Goal: Transaction & Acquisition: Purchase product/service

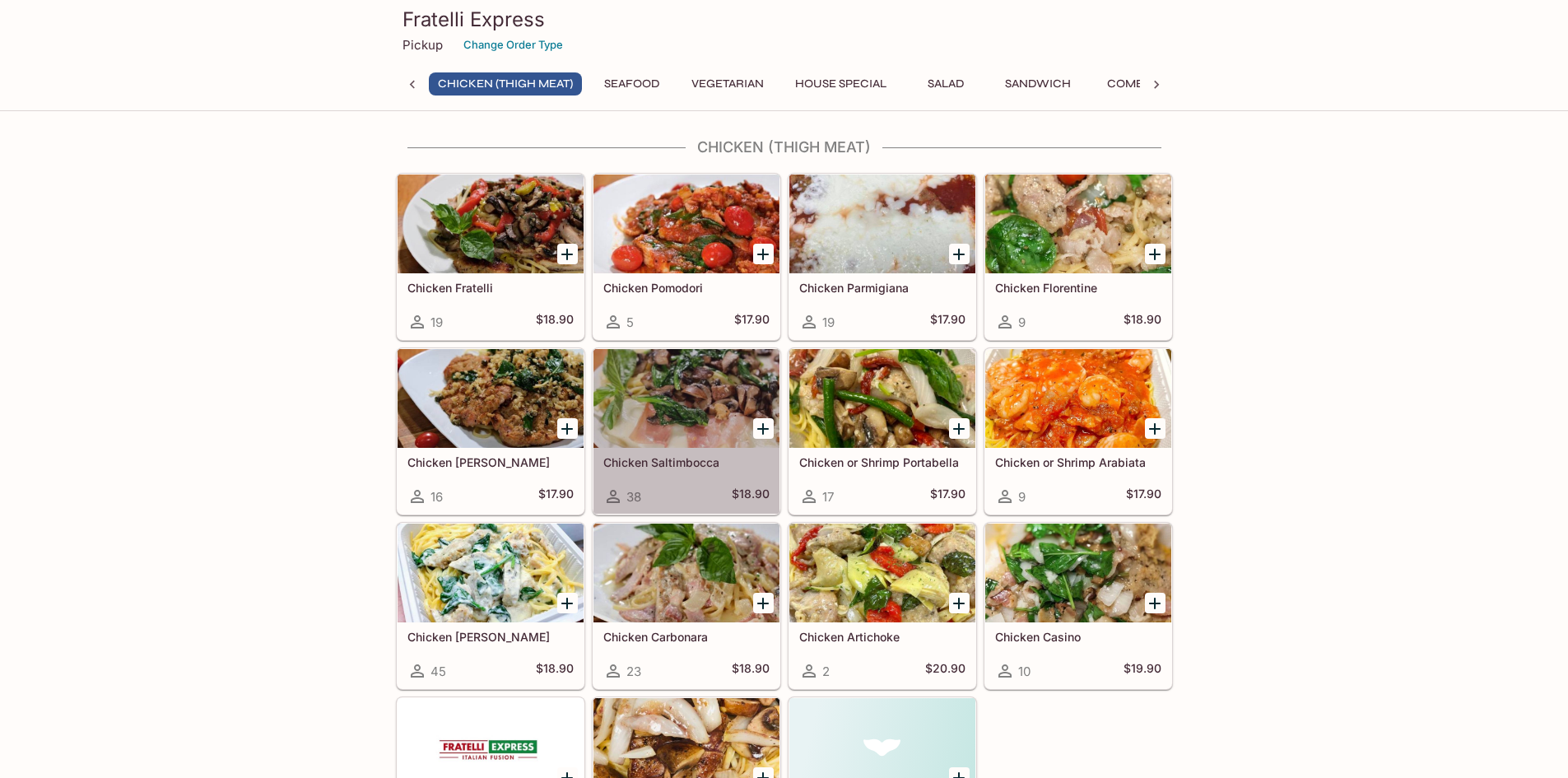
click at [714, 376] on div at bounding box center [687, 398] width 186 height 99
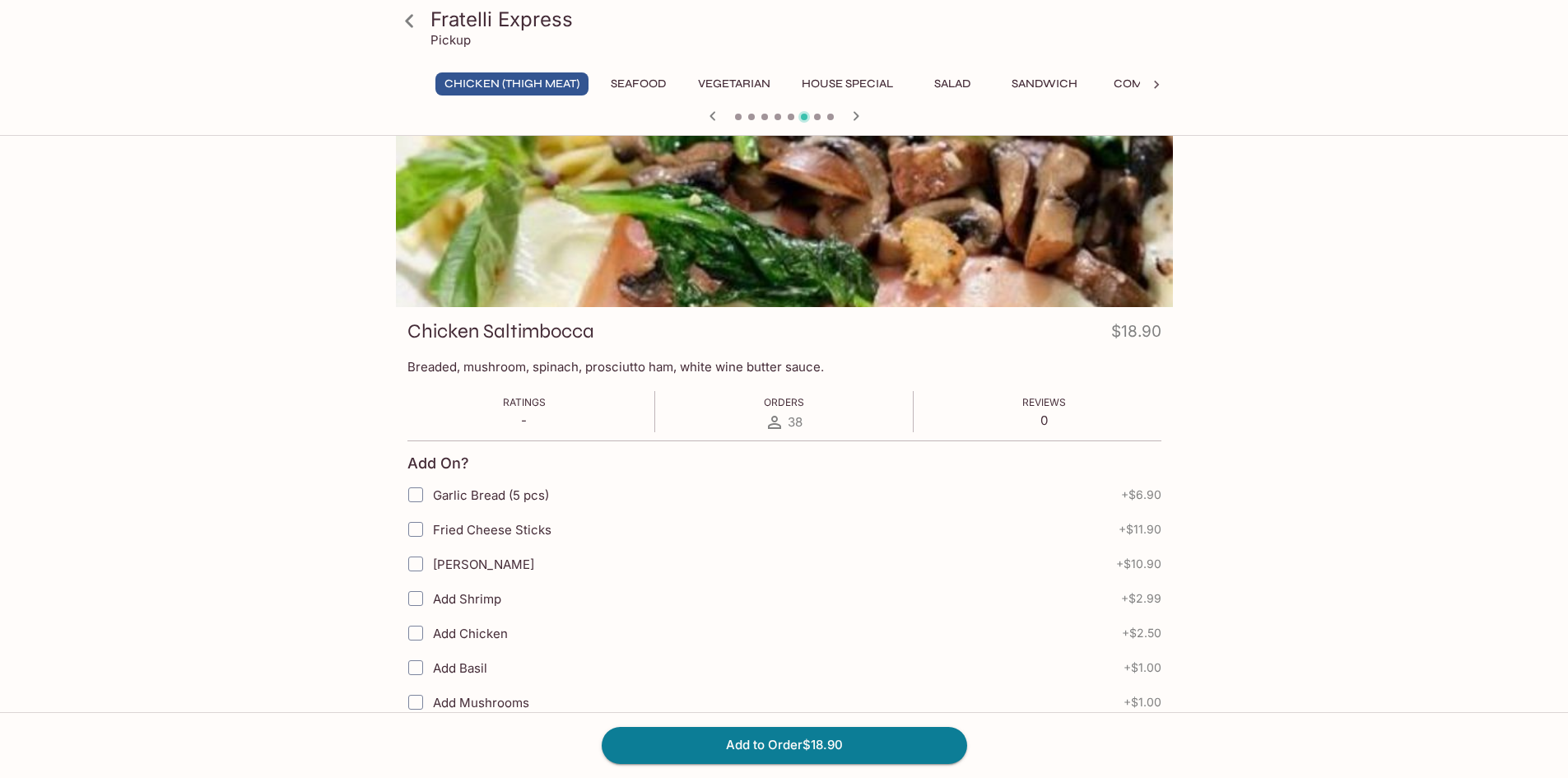
scroll to position [83, 0]
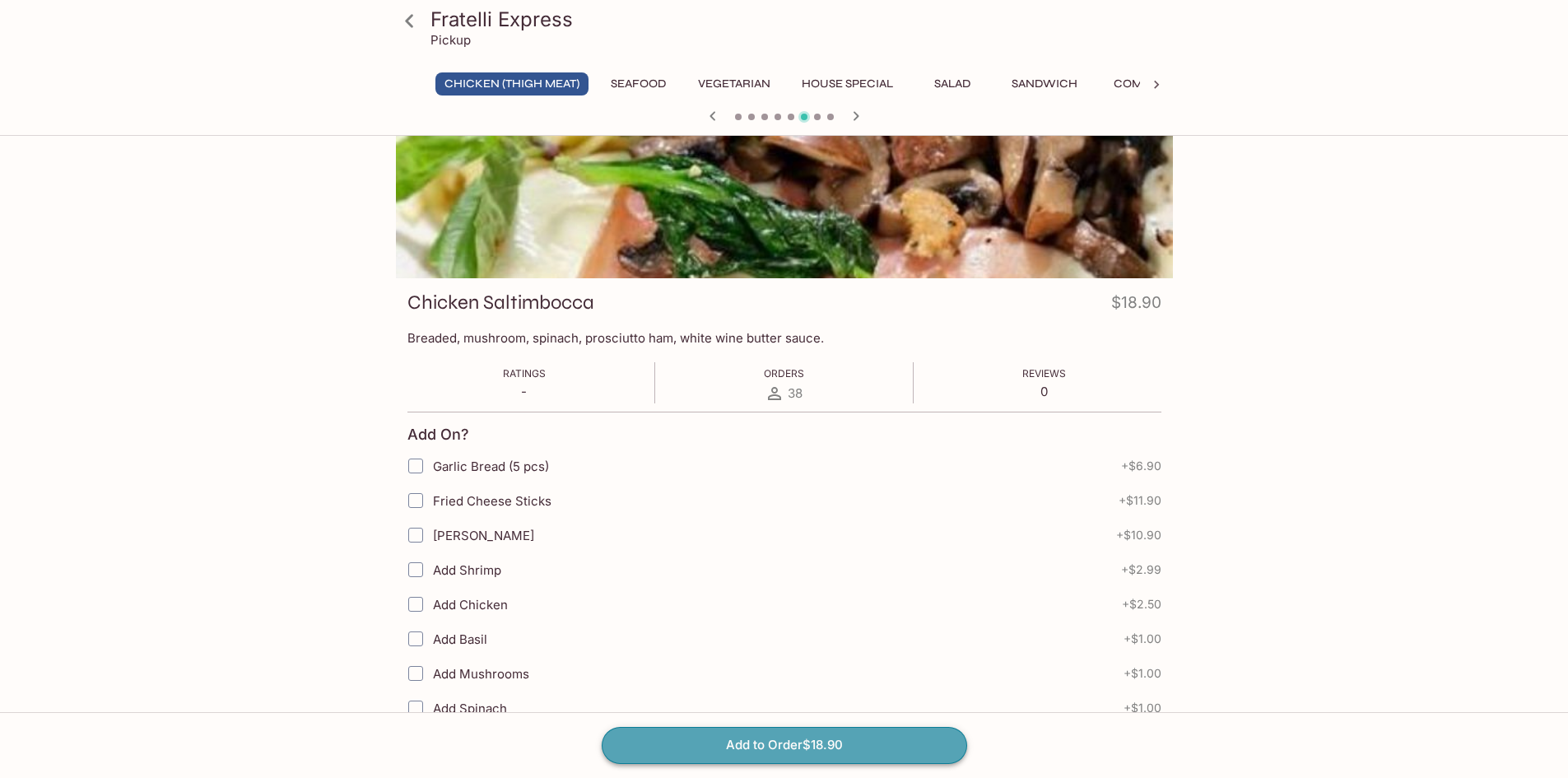
click at [767, 732] on button "Add to Order $18.90" at bounding box center [784, 745] width 365 height 36
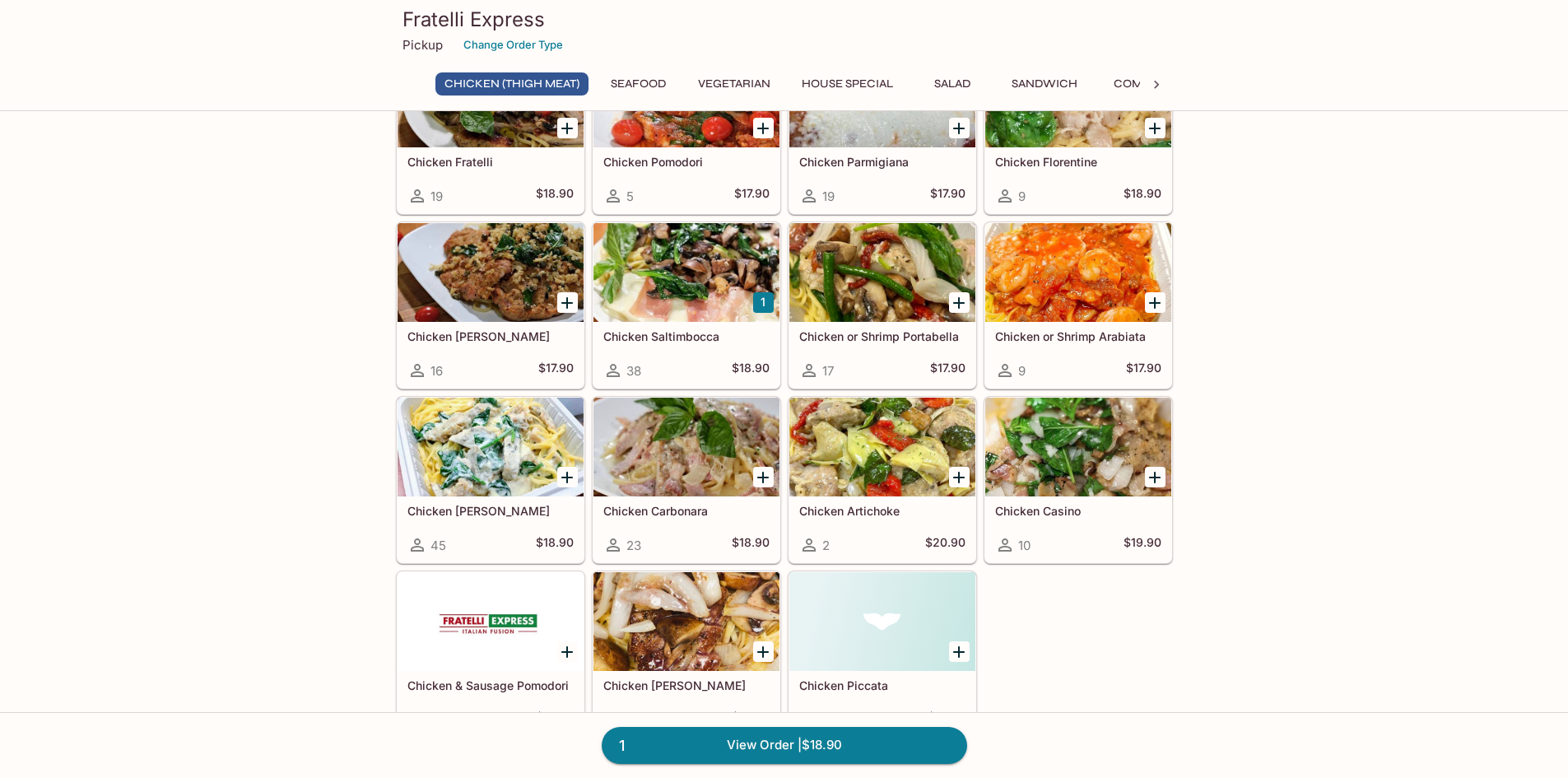
scroll to position [165, 0]
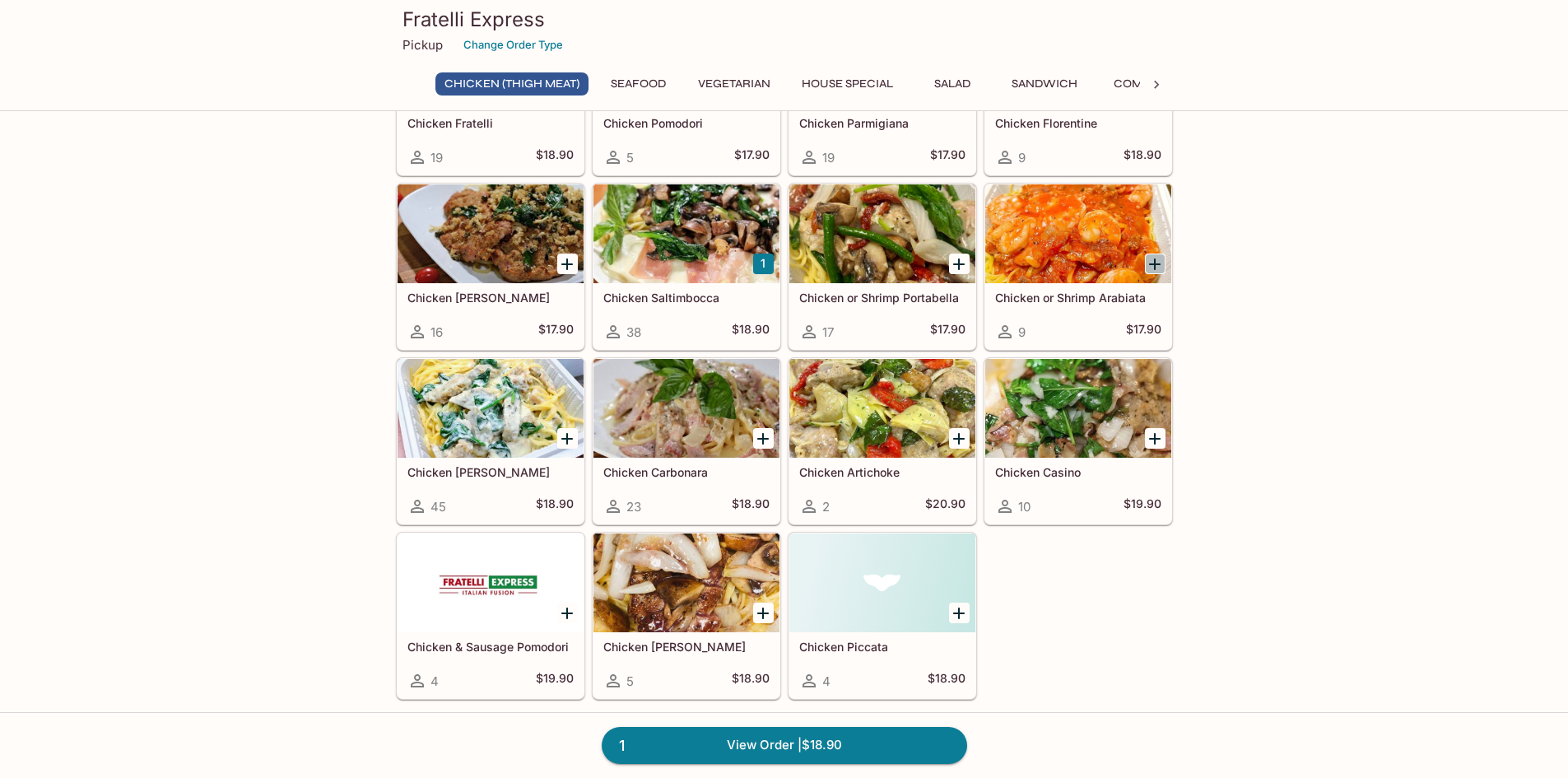
click at [1153, 264] on icon "Add Chicken or Shrimp Arabiata" at bounding box center [1155, 264] width 12 height 12
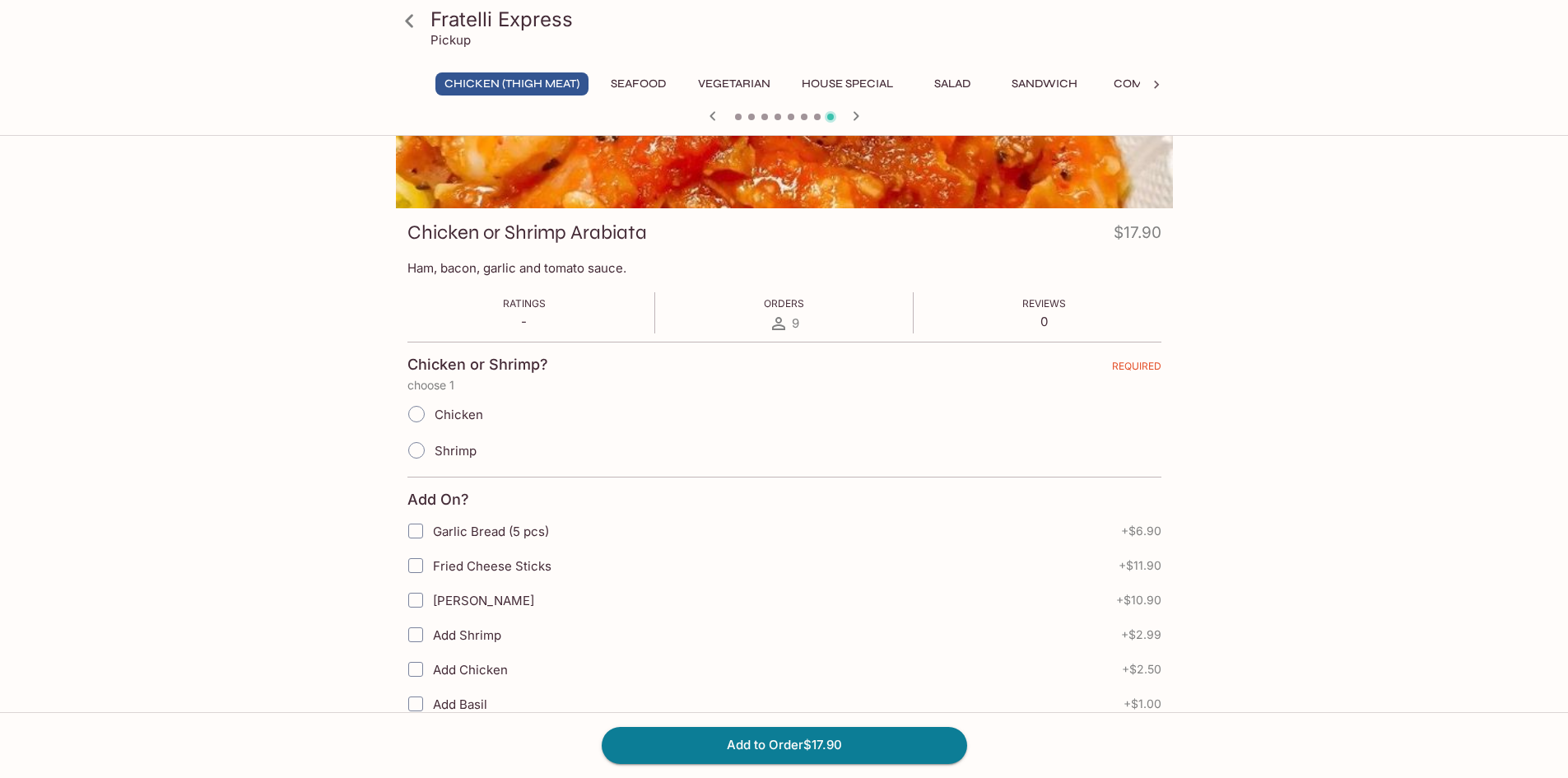
scroll to position [165, 0]
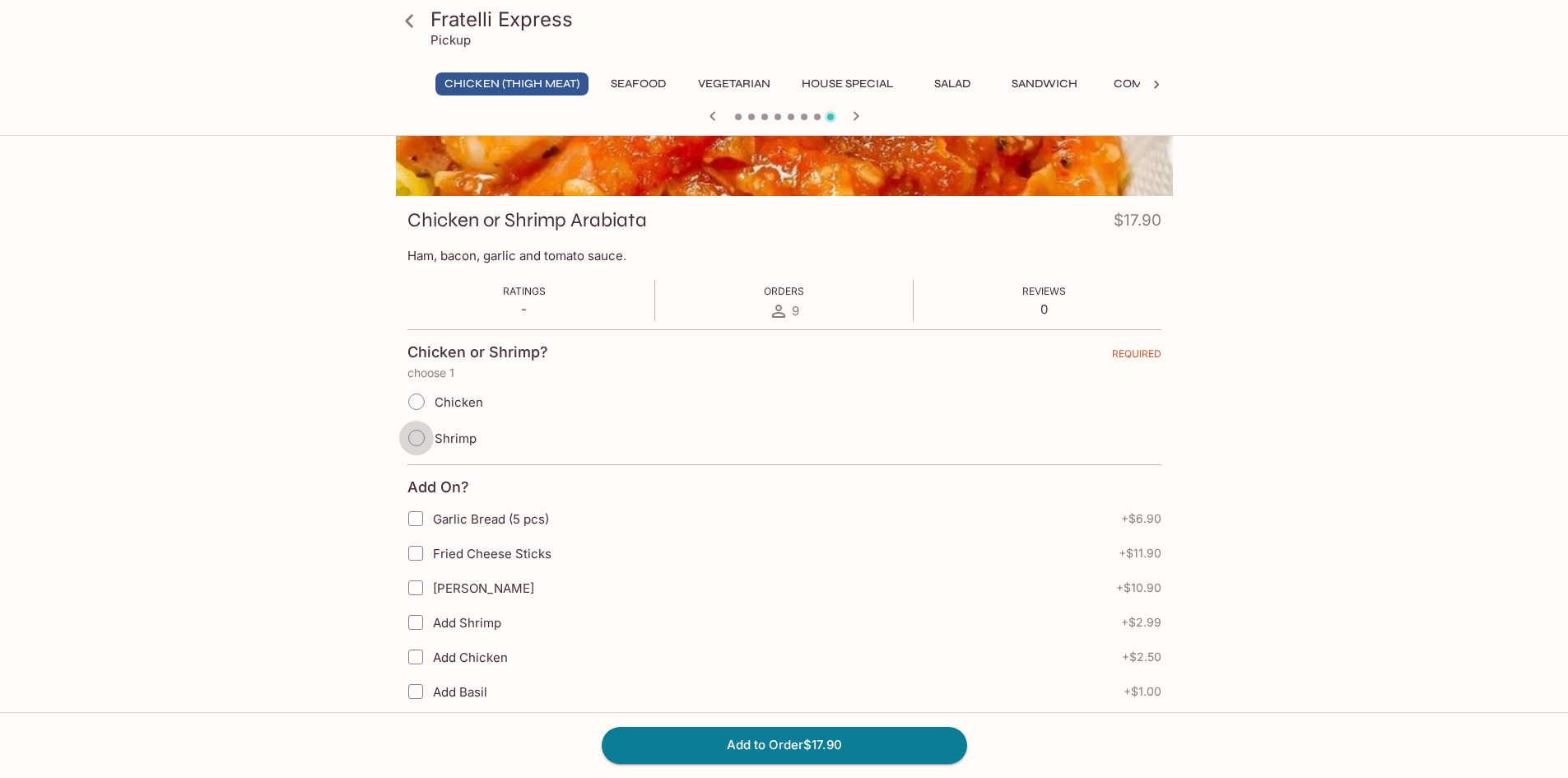
click at [419, 436] on input "Shrimp" at bounding box center [416, 438] width 35 height 35
radio input "true"
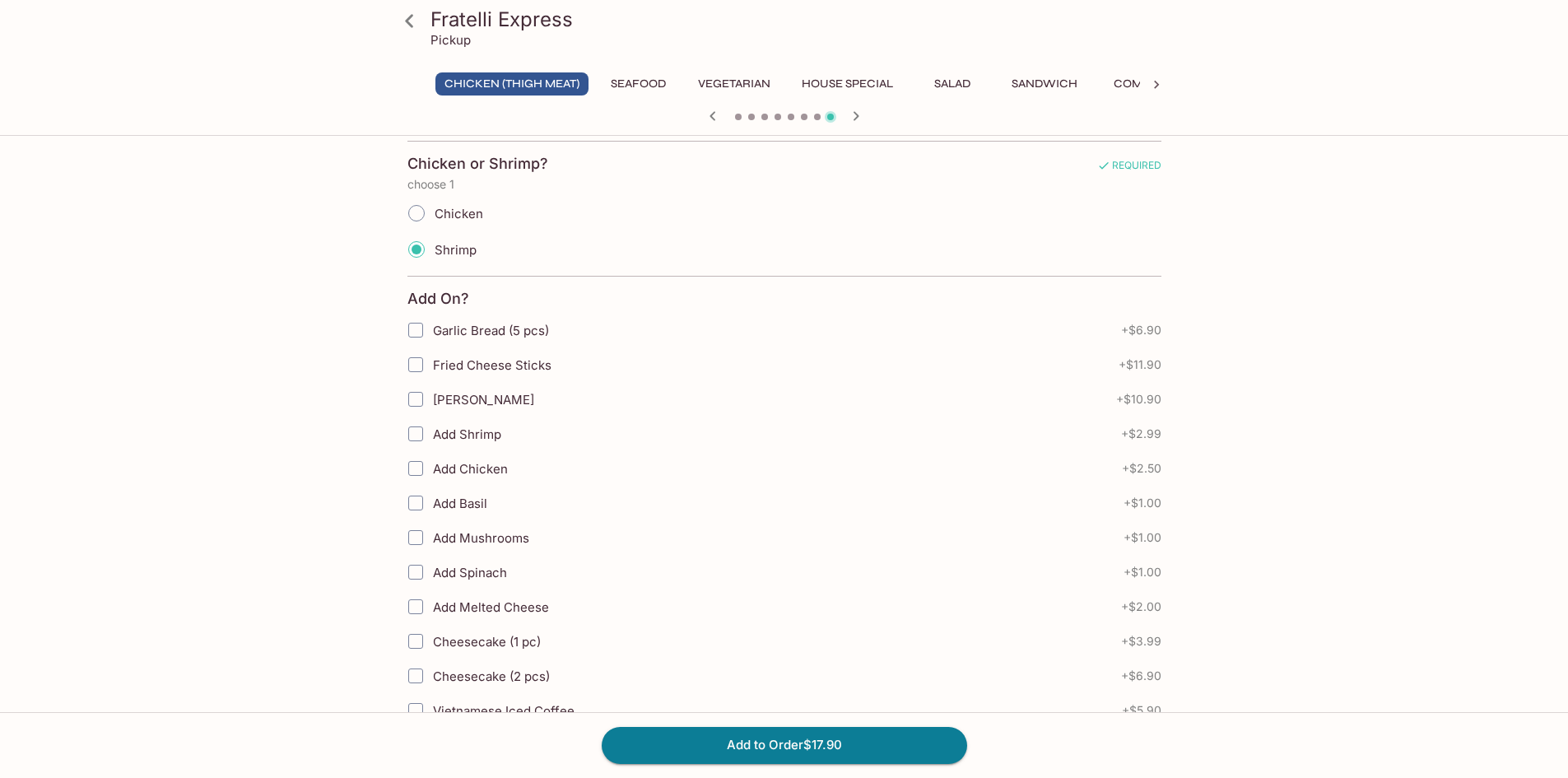
scroll to position [577, 0]
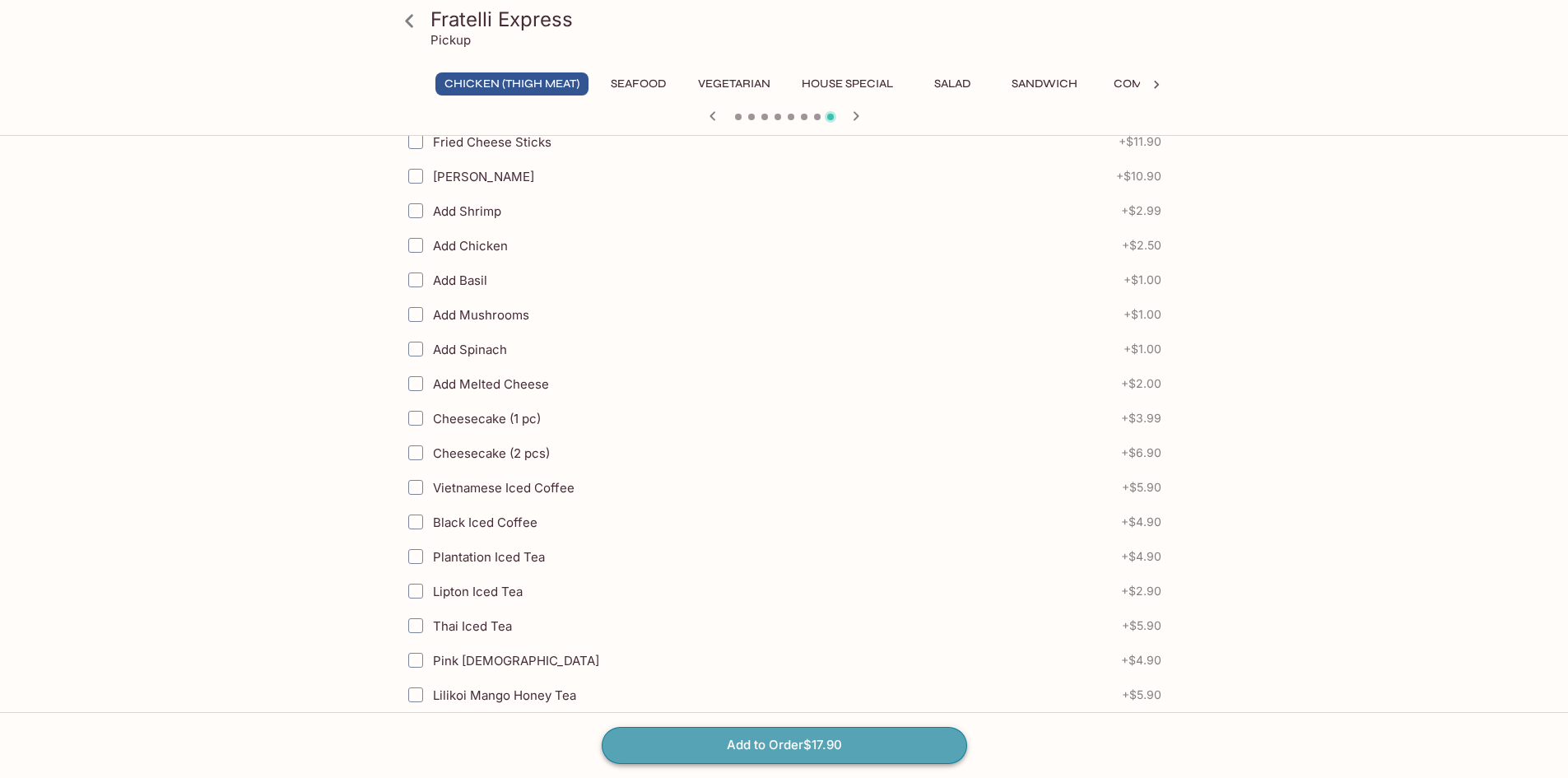
click at [799, 734] on button "Add to Order $17.90" at bounding box center [784, 745] width 365 height 36
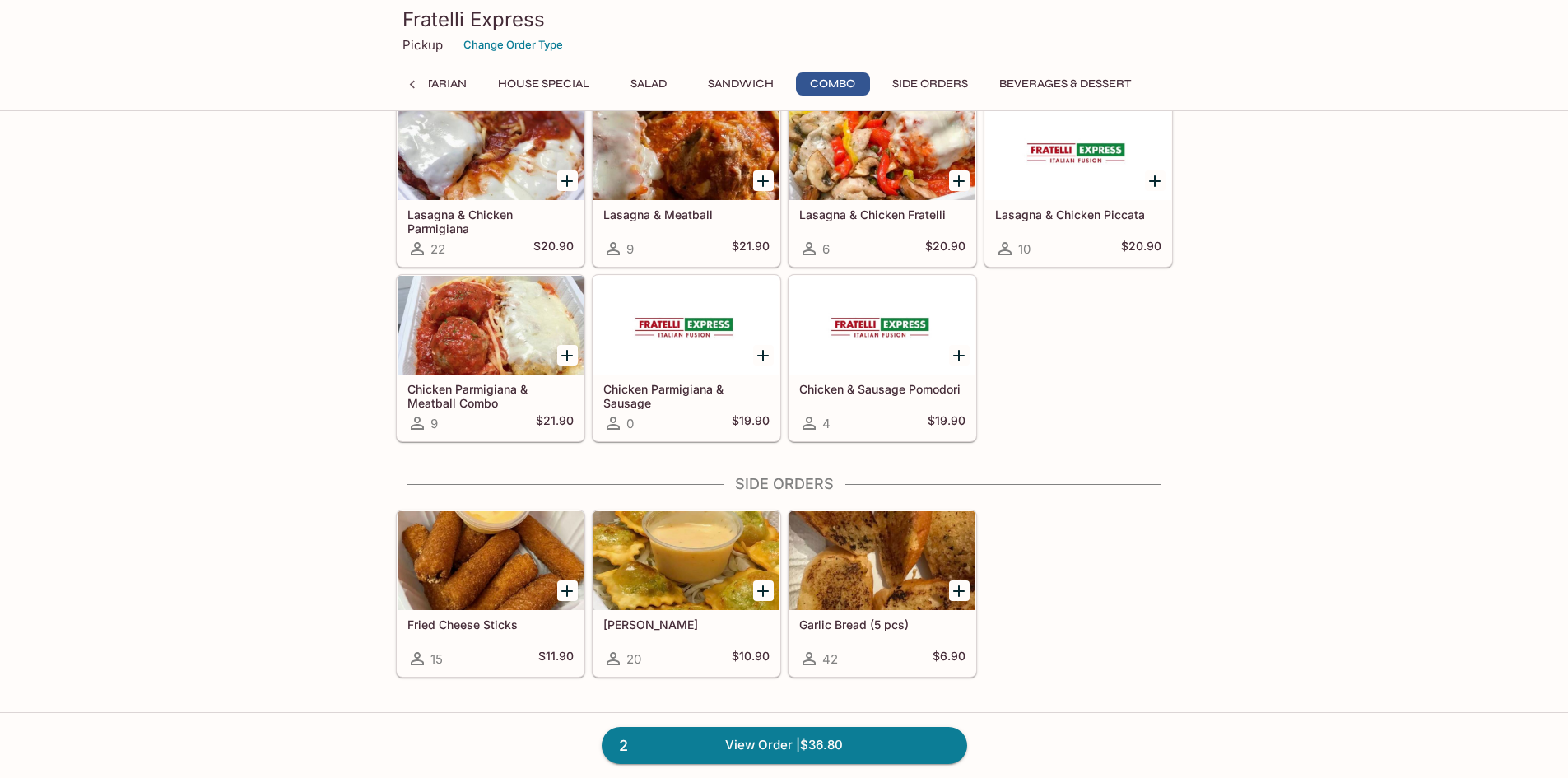
scroll to position [2470, 0]
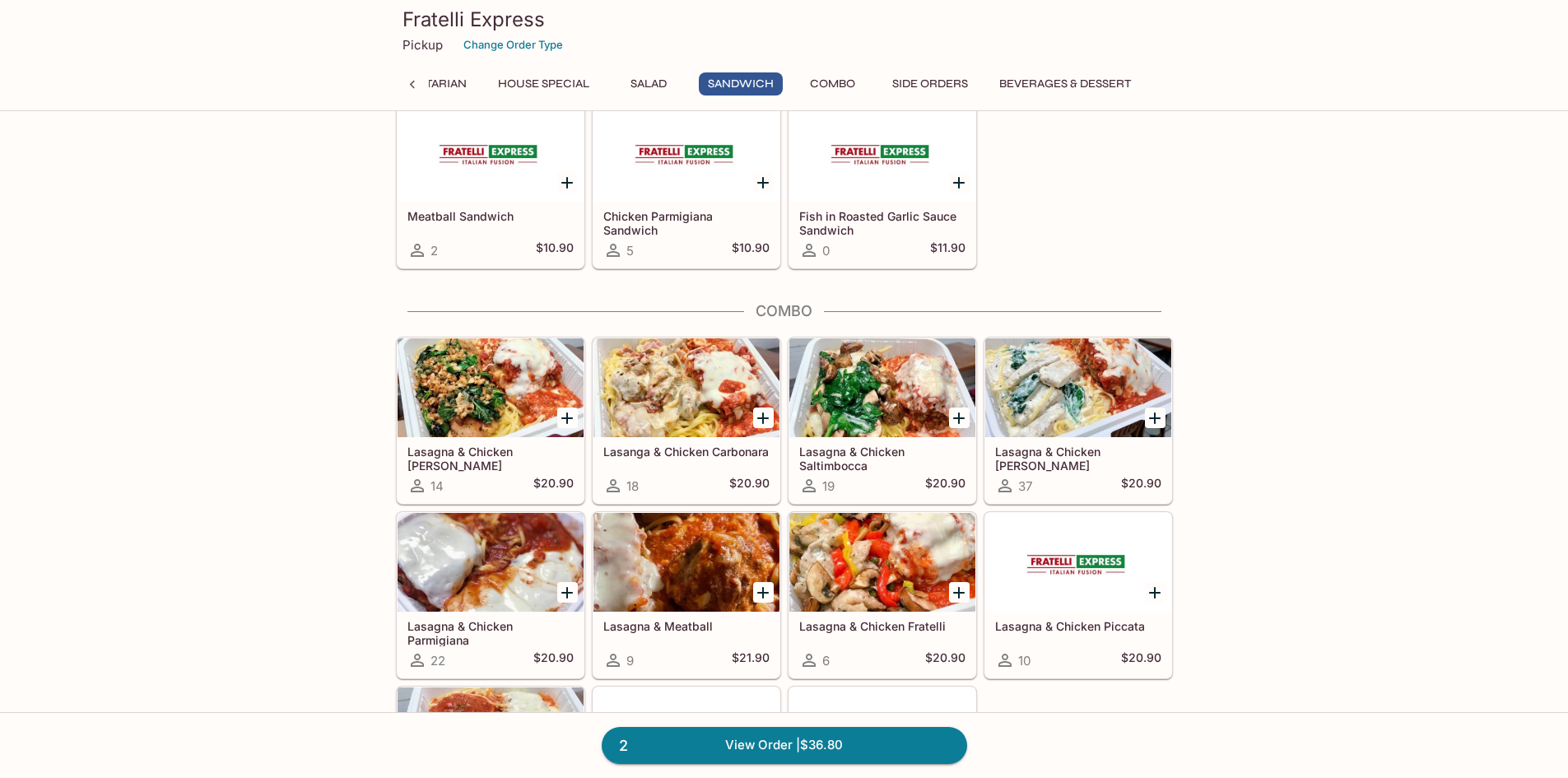
click at [560, 592] on icon "Add Lasagna & Chicken Parmigiana" at bounding box center [566, 592] width 20 height 20
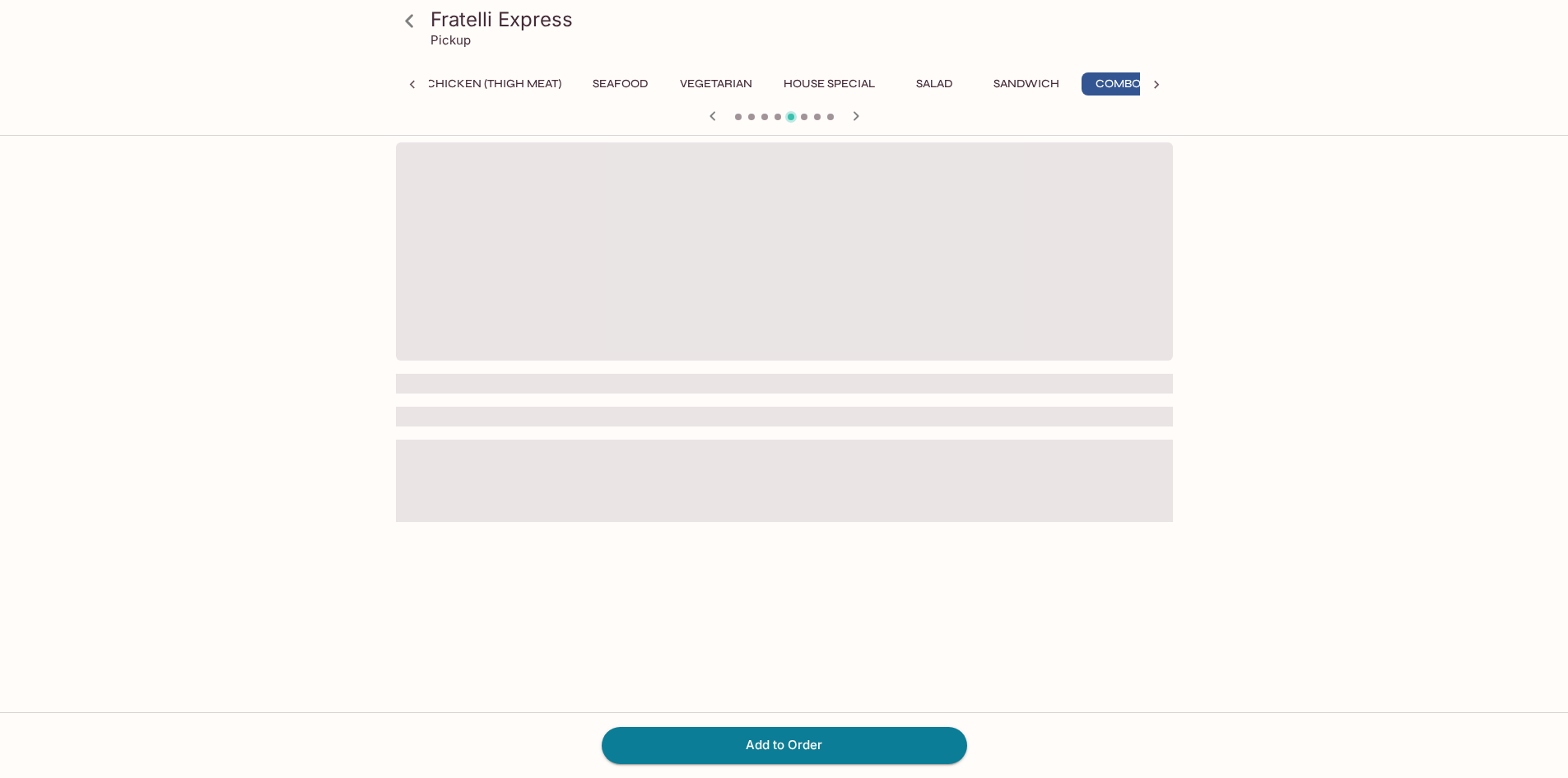
scroll to position [0, 36]
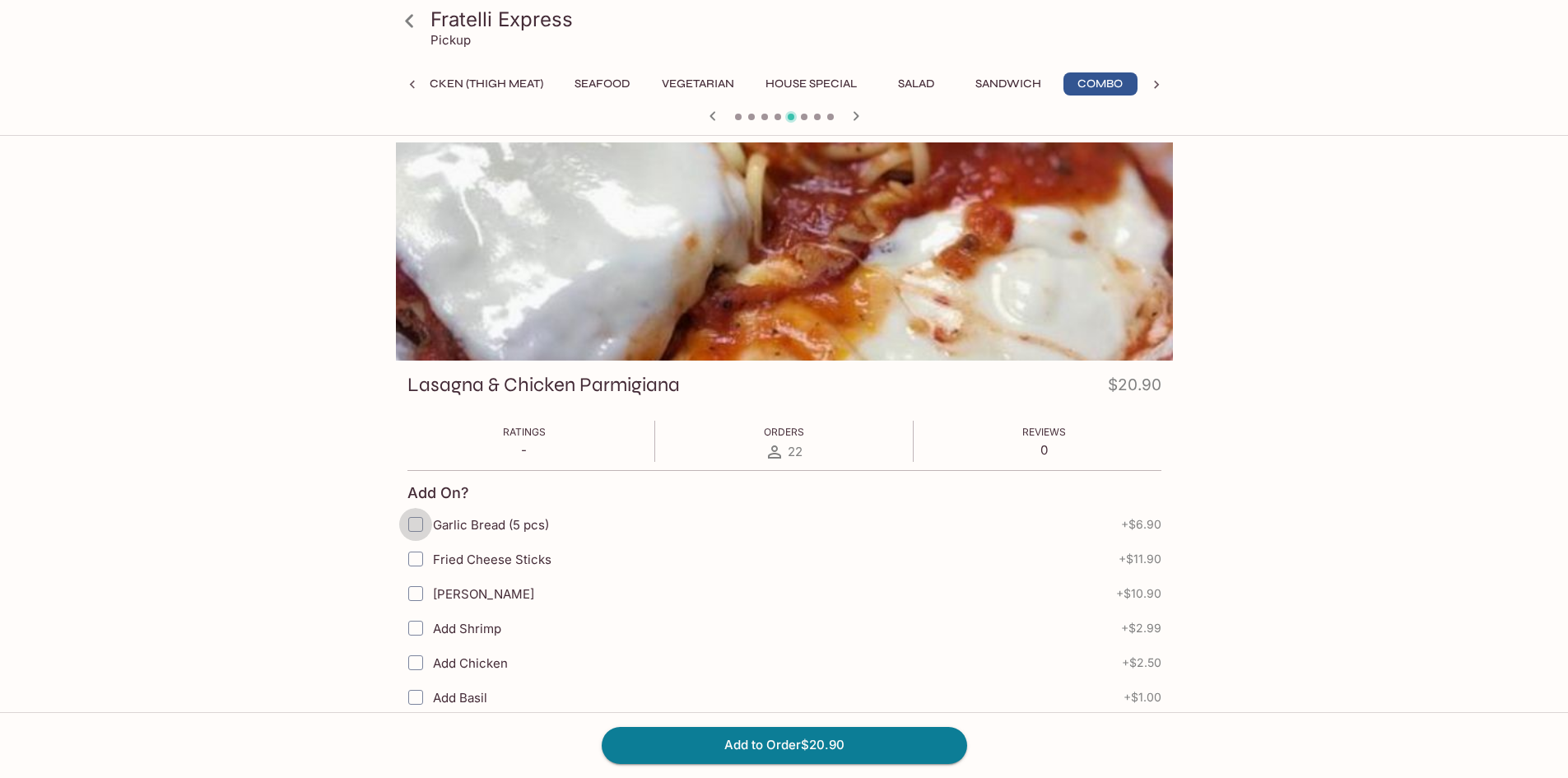
click at [416, 519] on input "Garlic Bread (5 pcs)" at bounding box center [415, 524] width 33 height 33
checkbox input "true"
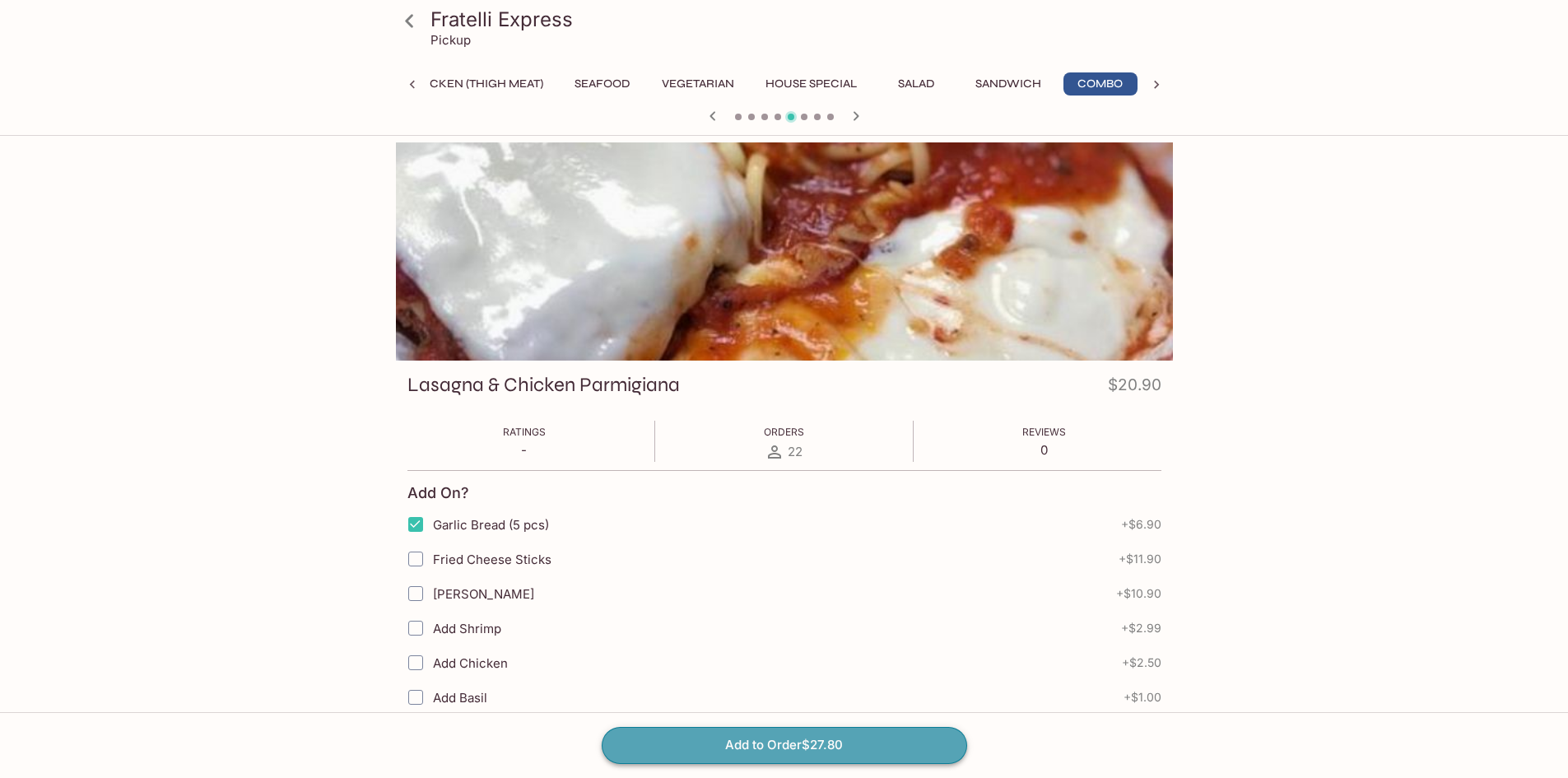
click at [759, 741] on button "Add to Order $27.80" at bounding box center [784, 745] width 365 height 36
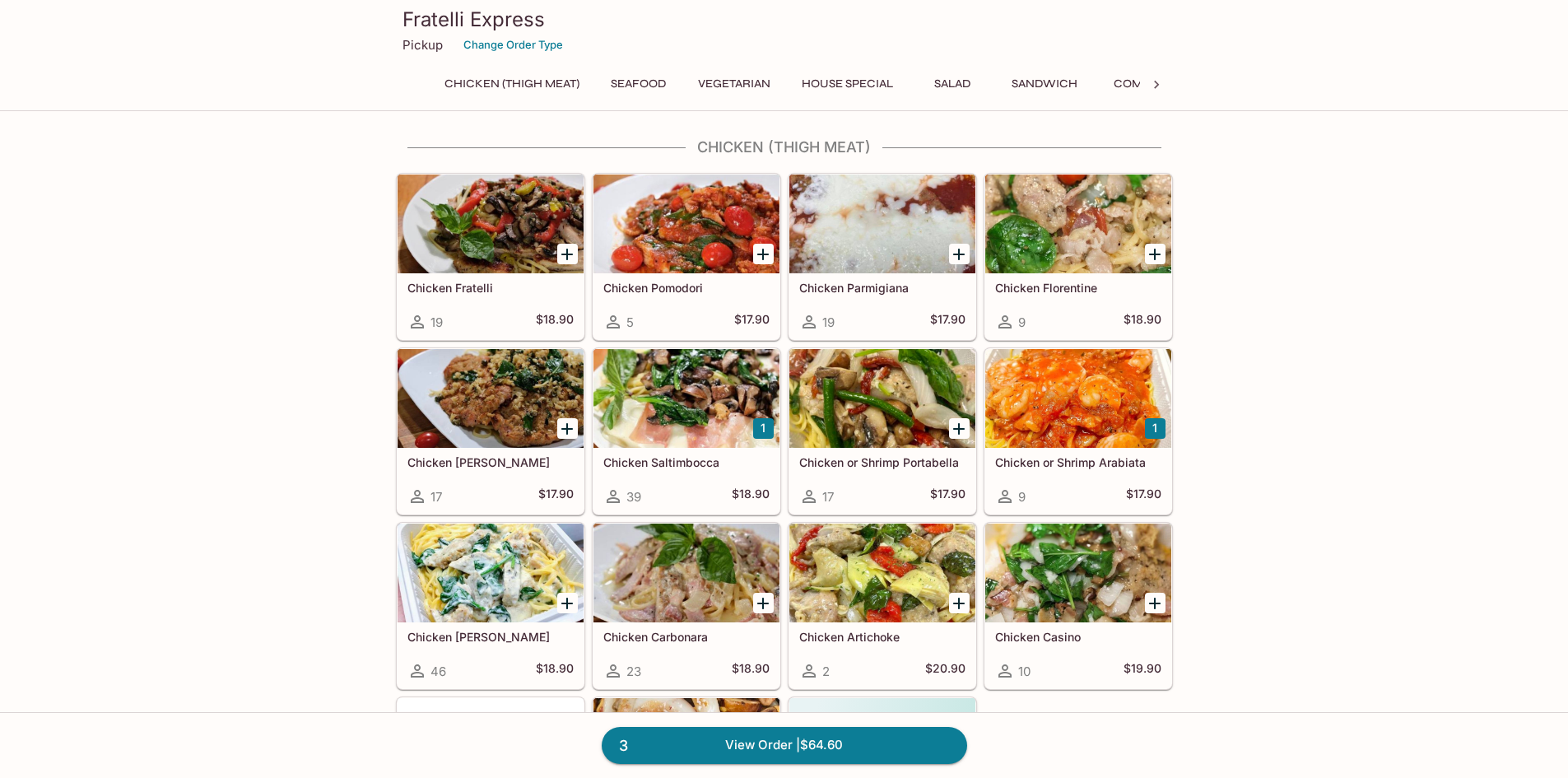
click at [478, 382] on div at bounding box center [491, 398] width 186 height 99
